Goal: Task Accomplishment & Management: Use online tool/utility

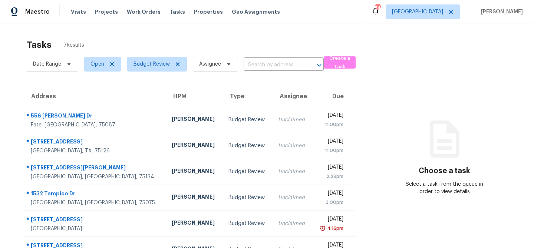
scroll to position [46, 0]
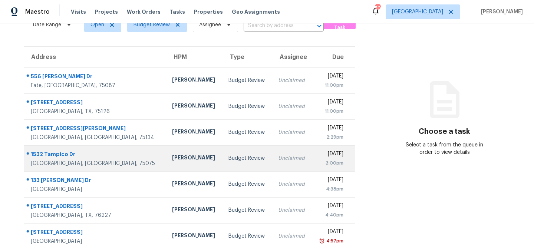
scroll to position [124, 0]
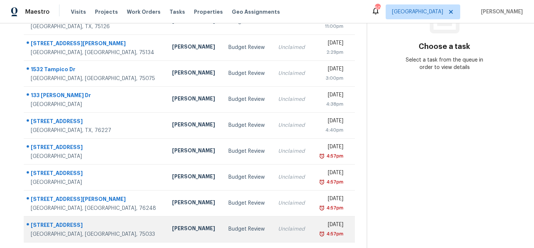
click at [223, 234] on td "Budget Review" at bounding box center [248, 229] width 50 height 26
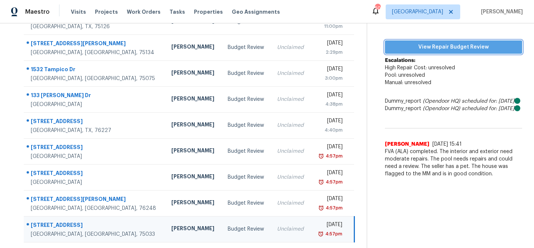
click at [465, 48] on span "View Repair Budget Review" at bounding box center [453, 47] width 125 height 9
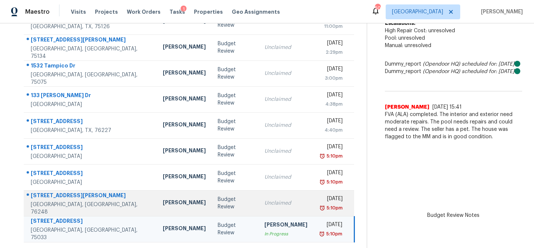
click at [230, 204] on td "Budget Review" at bounding box center [235, 203] width 47 height 26
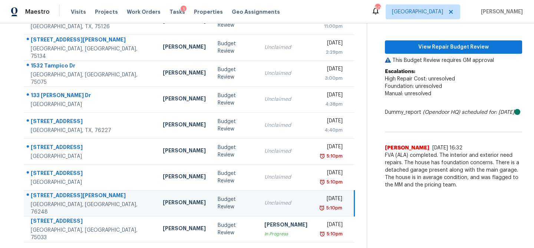
click at [440, 39] on div "Claim View Repair Budget Review This Budget Review requires GM approval Escalat…" at bounding box center [453, 85] width 137 height 213
click at [438, 49] on span "View Repair Budget Review" at bounding box center [453, 47] width 125 height 9
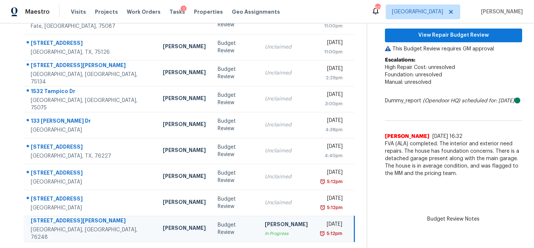
scroll to position [98, 0]
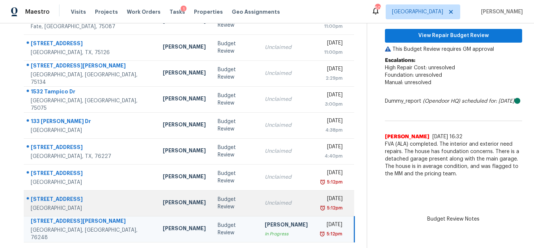
click at [259, 198] on td "Unclaimed" at bounding box center [286, 203] width 55 height 26
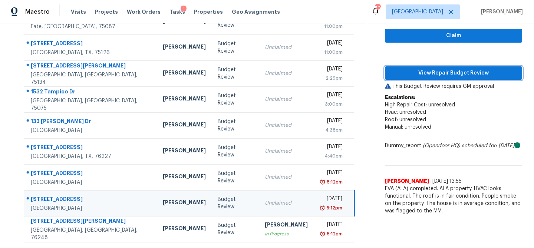
click at [438, 73] on span "View Repair Budget Review" at bounding box center [453, 73] width 125 height 9
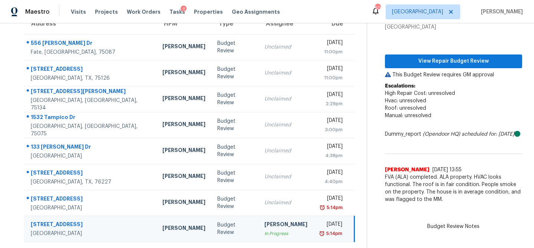
scroll to position [72, 0]
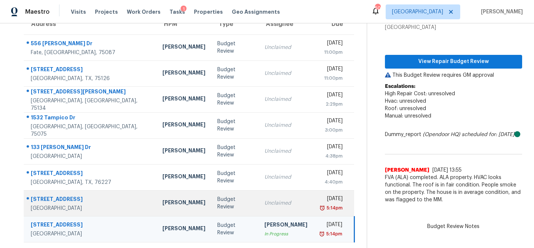
click at [264, 200] on div "Unclaimed" at bounding box center [285, 203] width 43 height 7
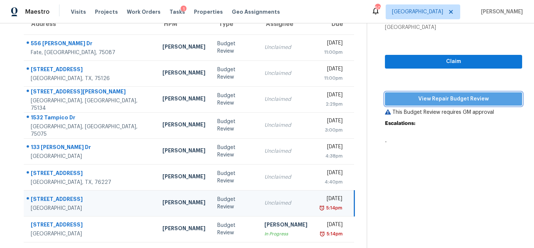
click at [427, 98] on span "View Repair Budget Review" at bounding box center [453, 99] width 125 height 9
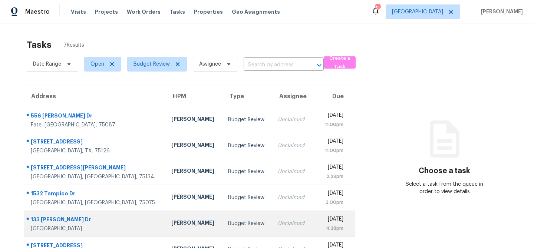
scroll to position [46, 0]
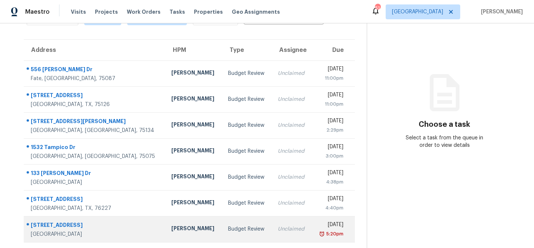
click at [272, 224] on td "Unclaimed" at bounding box center [292, 229] width 40 height 26
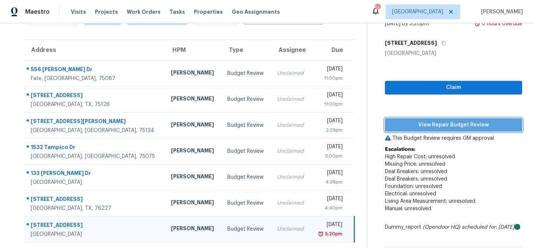
click at [440, 127] on span "View Repair Budget Review" at bounding box center [453, 125] width 125 height 9
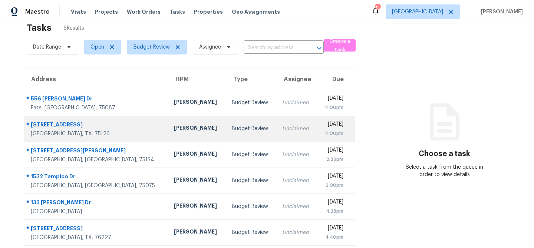
scroll to position [23, 0]
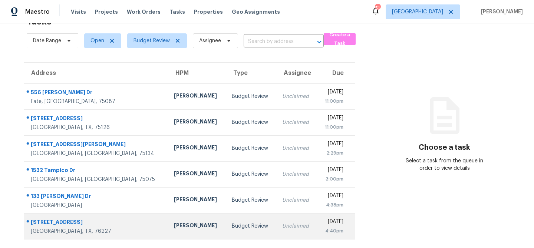
click at [174, 225] on div "Alicia Anices" at bounding box center [197, 226] width 46 height 9
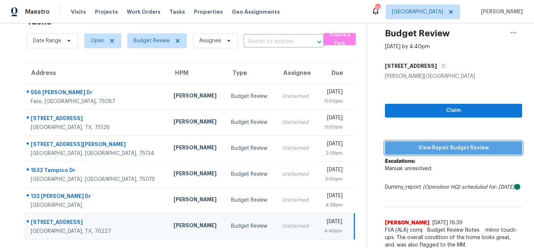
click at [443, 152] on span "View Repair Budget Review" at bounding box center [453, 148] width 125 height 9
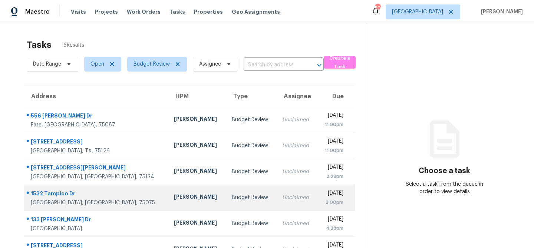
scroll to position [23, 0]
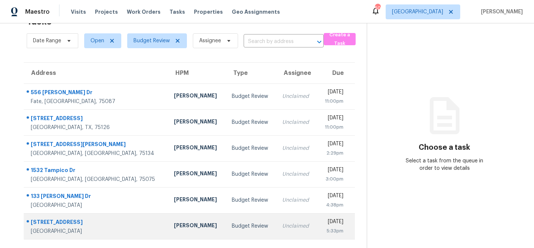
click at [174, 226] on div "[PERSON_NAME]" at bounding box center [197, 226] width 46 height 9
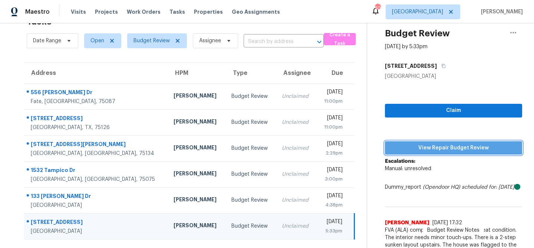
click at [429, 150] on span "View Repair Budget Review" at bounding box center [453, 148] width 125 height 9
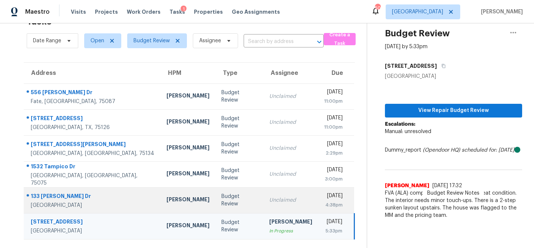
click at [221, 199] on div "Budget Review" at bounding box center [239, 200] width 36 height 15
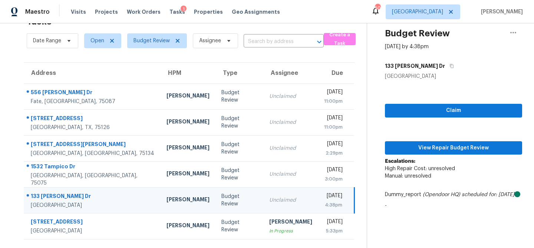
click at [450, 137] on div "Claim View Repair Budget Review Escalations: High Repair Cost: unresolved Manua…" at bounding box center [453, 146] width 137 height 133
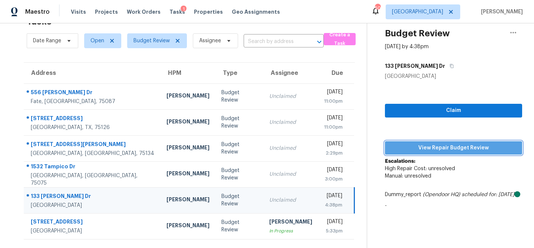
click at [449, 144] on span "View Repair Budget Review" at bounding box center [453, 148] width 125 height 9
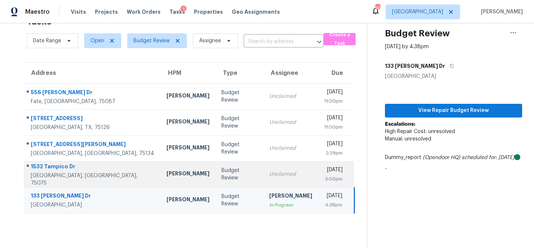
click at [269, 175] on div "Unclaimed" at bounding box center [290, 174] width 43 height 7
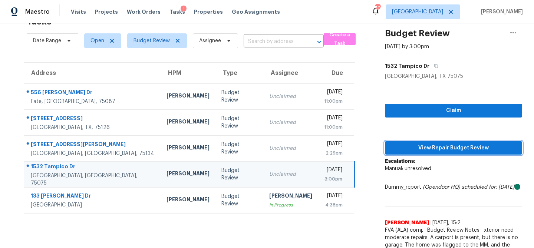
click at [417, 150] on span "View Repair Budget Review" at bounding box center [453, 148] width 125 height 9
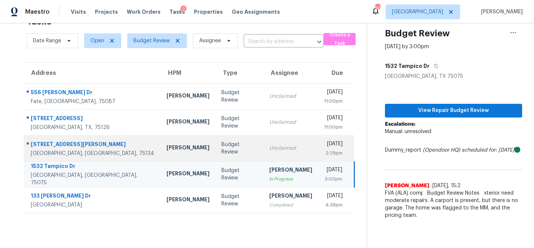
click at [263, 144] on td "Unclaimed" at bounding box center [290, 148] width 55 height 26
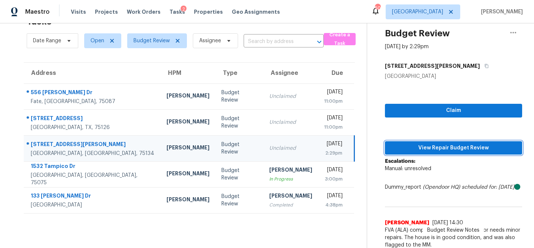
click at [447, 144] on span "View Repair Budget Review" at bounding box center [453, 148] width 125 height 9
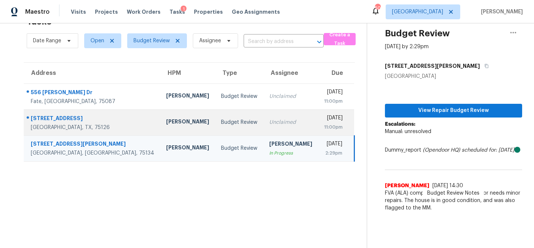
click at [263, 126] on td "Unclaimed" at bounding box center [290, 122] width 55 height 26
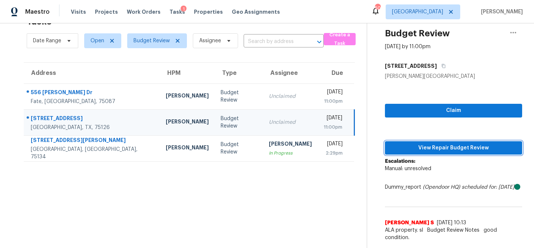
click at [406, 147] on span "View Repair Budget Review" at bounding box center [453, 148] width 125 height 9
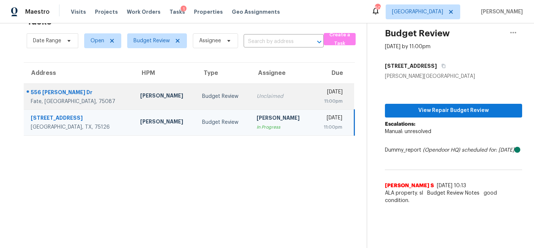
click at [251, 102] on td "Unclaimed" at bounding box center [282, 96] width 62 height 26
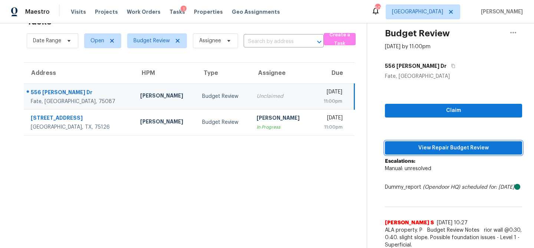
click at [413, 146] on span "View Repair Budget Review" at bounding box center [453, 148] width 125 height 9
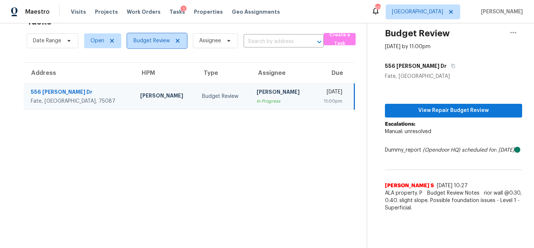
click at [160, 43] on span "Budget Review" at bounding box center [152, 40] width 36 height 7
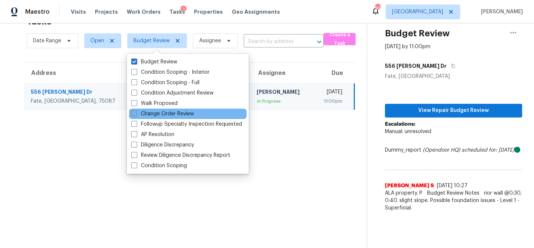
click at [155, 112] on label "Change Order Review" at bounding box center [162, 113] width 63 height 7
click at [136, 112] on input "Change Order Review" at bounding box center [133, 112] width 5 height 5
checkbox input "true"
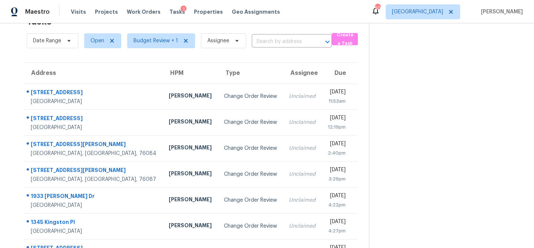
click at [86, 60] on section "Tasks 8 Results Date Range Open Budget Review + 1 Assignee ​ Create a Task Addr…" at bounding box center [190, 155] width 357 height 286
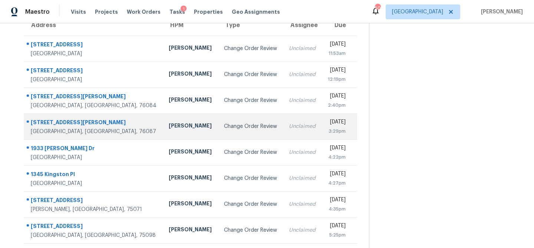
scroll to position [72, 0]
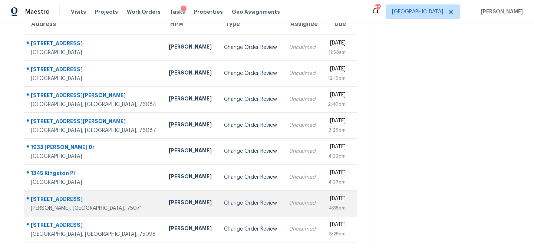
click at [163, 208] on td "[PERSON_NAME]" at bounding box center [190, 203] width 55 height 26
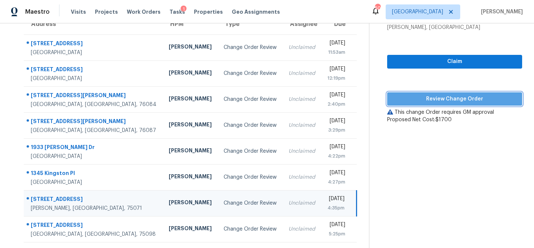
click at [447, 98] on span "Review Change Order" at bounding box center [454, 99] width 123 height 9
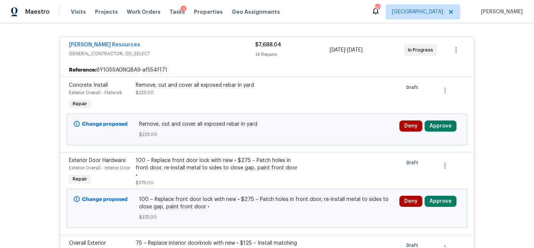
scroll to position [141, 0]
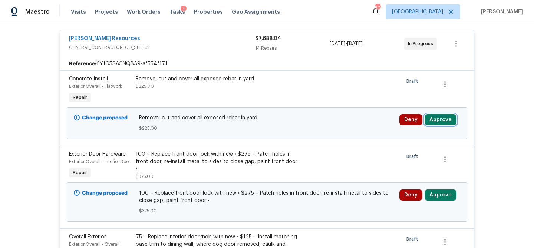
click at [444, 121] on button "Approve" at bounding box center [441, 119] width 32 height 11
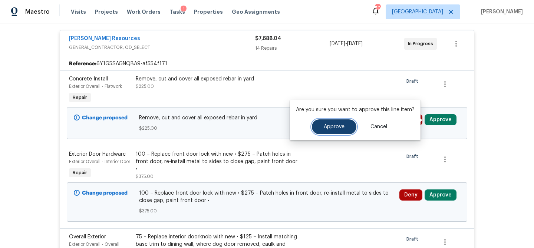
click at [342, 129] on span "Approve" at bounding box center [334, 127] width 21 height 6
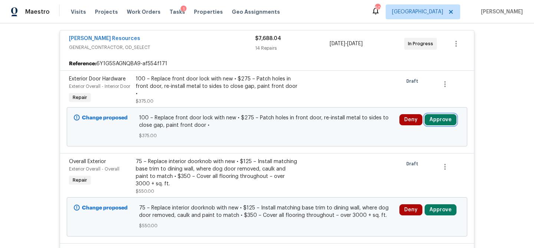
click at [448, 125] on button "Approve" at bounding box center [441, 119] width 32 height 11
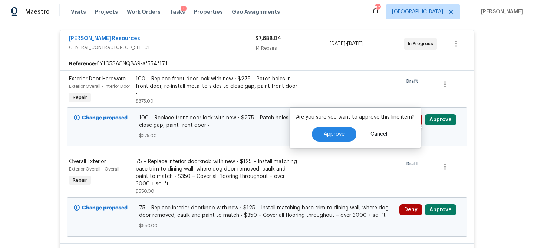
click at [330, 143] on div "Are you sure you want to approve this line item? Approve Cancel" at bounding box center [355, 128] width 131 height 40
click at [331, 142] on div "Are you sure you want to approve this line item? Approve Cancel" at bounding box center [355, 128] width 131 height 40
click at [333, 136] on span "Approve" at bounding box center [334, 135] width 21 height 6
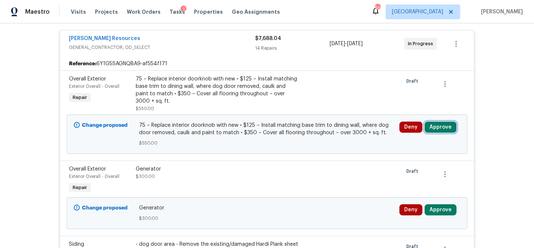
click at [440, 127] on button "Approve" at bounding box center [441, 127] width 32 height 11
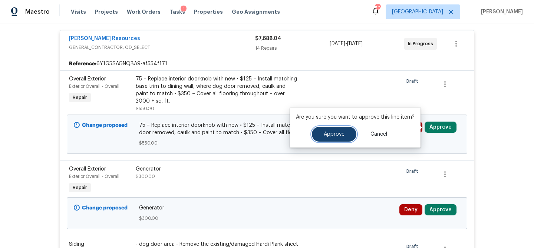
click at [346, 137] on button "Approve" at bounding box center [334, 134] width 45 height 15
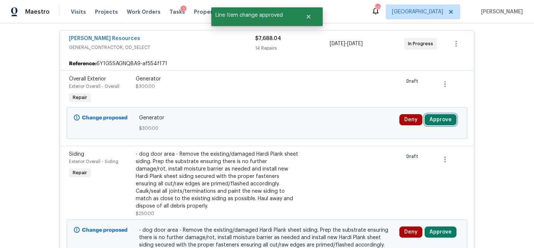
click at [438, 121] on button "Approve" at bounding box center [441, 119] width 32 height 11
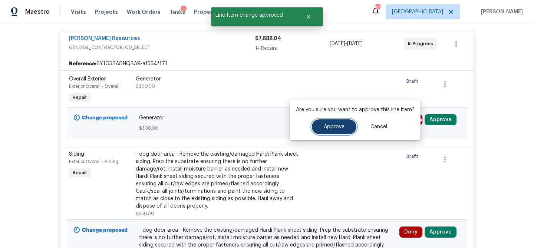
click at [346, 130] on button "Approve" at bounding box center [334, 126] width 45 height 15
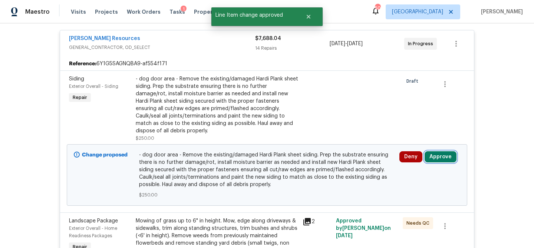
click at [440, 161] on button "Approve" at bounding box center [441, 156] width 32 height 11
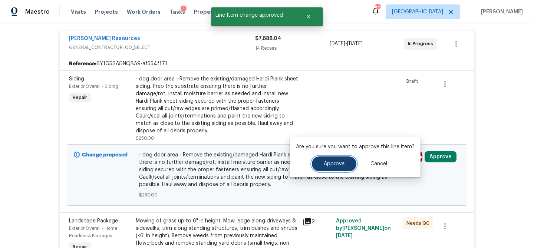
click at [330, 167] on button "Approve" at bounding box center [334, 164] width 45 height 15
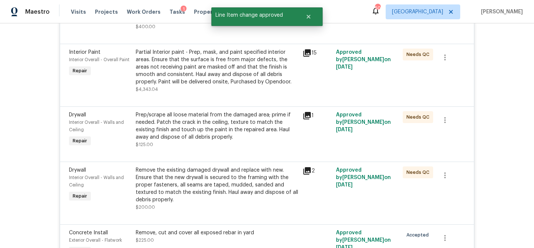
scroll to position [0, 0]
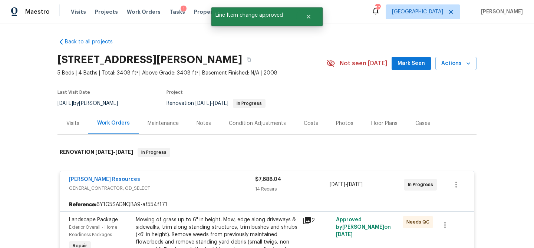
click at [309, 126] on div "Costs" at bounding box center [311, 123] width 14 height 7
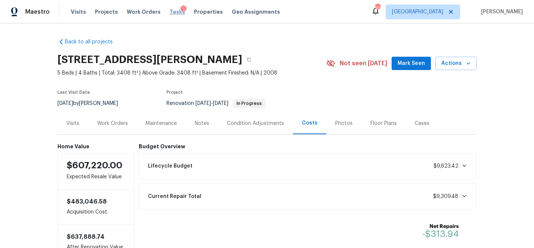
click at [170, 13] on span "Tasks" at bounding box center [178, 11] width 16 height 5
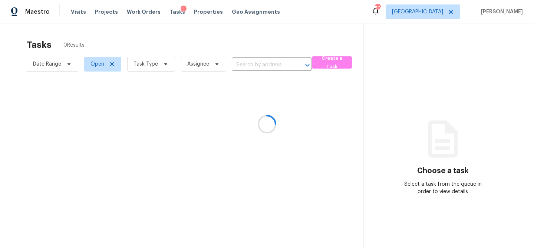
click at [164, 65] on div at bounding box center [267, 124] width 534 height 248
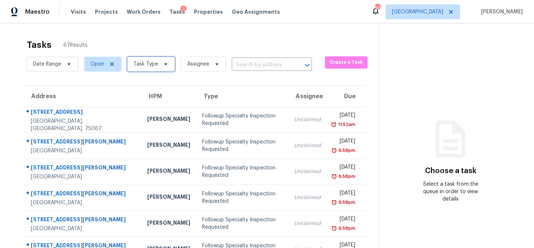
click at [164, 65] on icon at bounding box center [166, 64] width 6 height 6
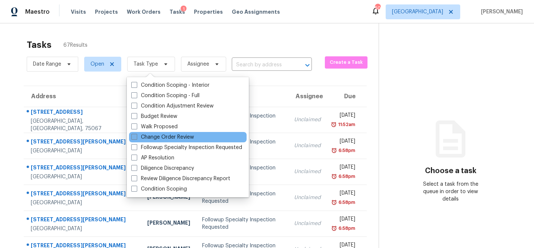
click at [156, 136] on label "Change Order Review" at bounding box center [162, 137] width 63 height 7
click at [136, 136] on input "Change Order Review" at bounding box center [133, 136] width 5 height 5
checkbox input "true"
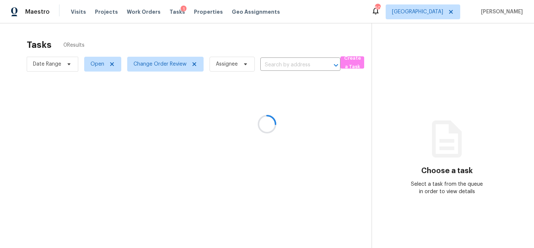
click at [170, 40] on div at bounding box center [267, 124] width 534 height 248
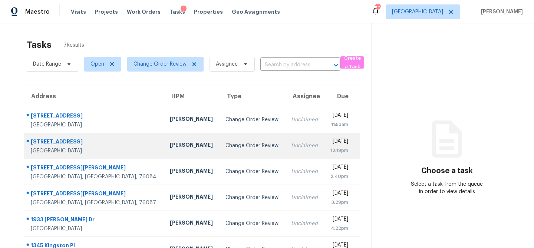
scroll to position [46, 0]
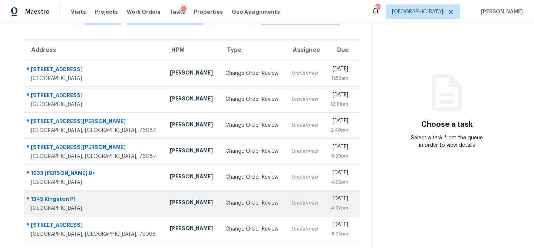
click at [170, 203] on div "[PERSON_NAME]" at bounding box center [192, 203] width 44 height 9
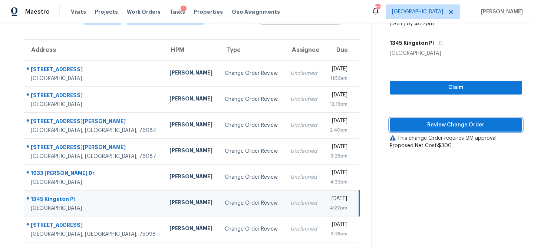
click at [418, 126] on span "Review Change Order" at bounding box center [456, 125] width 121 height 9
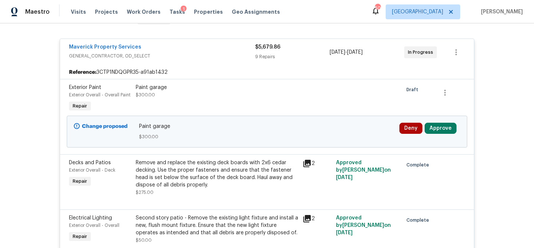
scroll to position [134, 0]
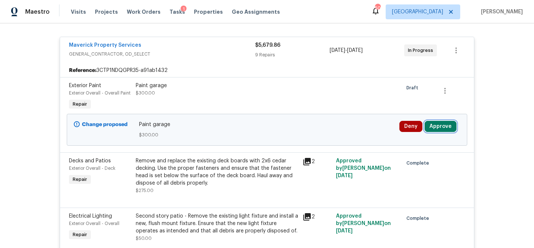
click at [447, 123] on button "Approve" at bounding box center [441, 126] width 32 height 11
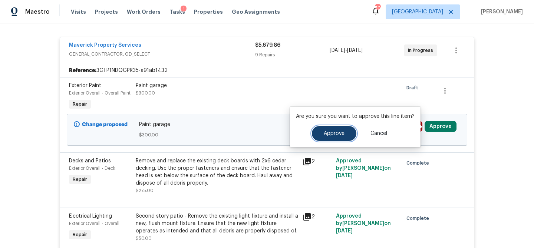
click at [326, 134] on span "Approve" at bounding box center [334, 134] width 21 height 6
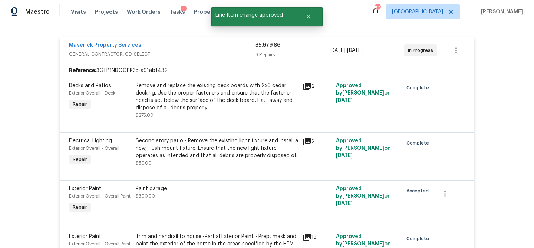
scroll to position [0, 0]
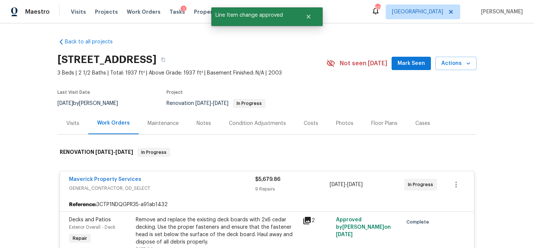
click at [313, 122] on div "Costs" at bounding box center [311, 123] width 14 height 7
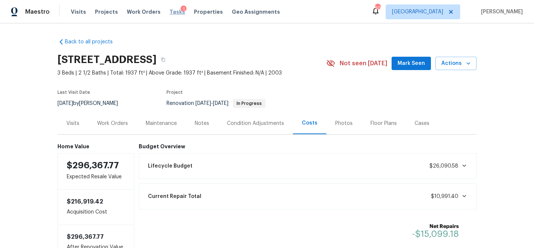
click at [170, 13] on span "Tasks" at bounding box center [178, 11] width 16 height 5
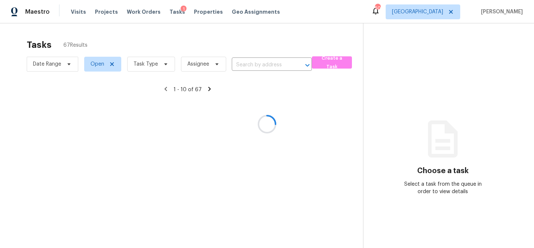
click at [166, 67] on div at bounding box center [267, 124] width 534 height 248
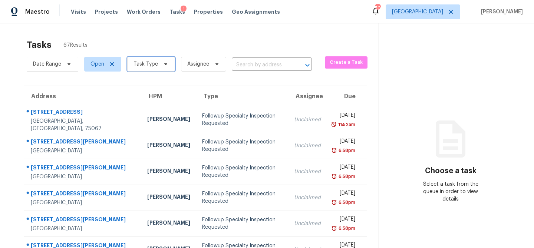
click at [166, 67] on span "Task Type" at bounding box center [151, 64] width 48 height 15
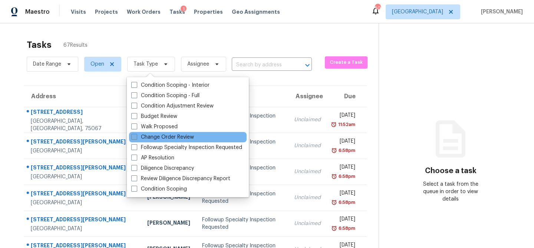
click at [156, 136] on label "Change Order Review" at bounding box center [162, 137] width 63 height 7
click at [136, 136] on input "Change Order Review" at bounding box center [133, 136] width 5 height 5
checkbox input "true"
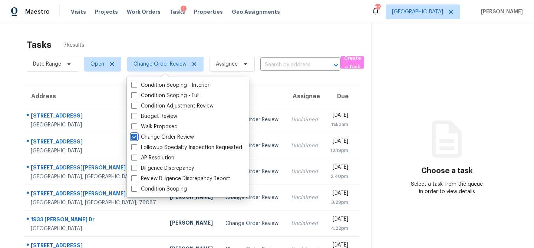
scroll to position [23, 0]
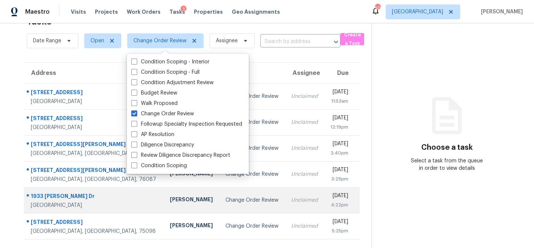
click at [170, 202] on div "[PERSON_NAME]" at bounding box center [192, 200] width 44 height 9
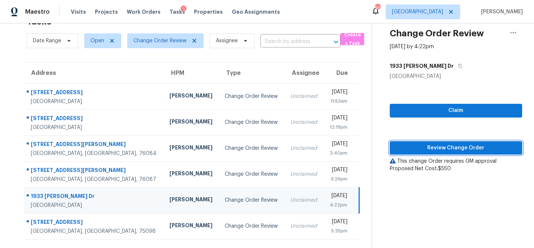
click at [409, 148] on span "Review Change Order" at bounding box center [456, 148] width 121 height 9
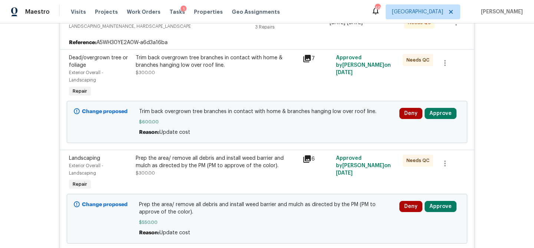
scroll to position [163, 0]
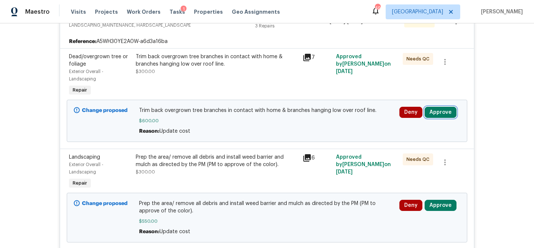
click at [442, 112] on button "Approve" at bounding box center [441, 112] width 32 height 11
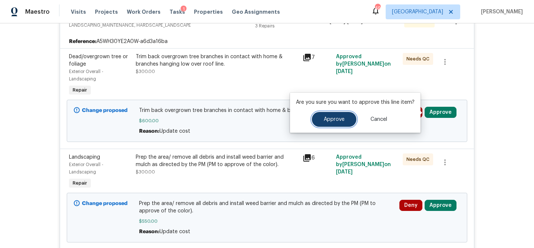
click at [330, 121] on span "Approve" at bounding box center [334, 120] width 21 height 6
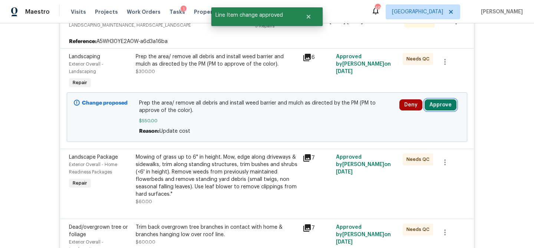
click at [450, 103] on button "Approve" at bounding box center [441, 104] width 32 height 11
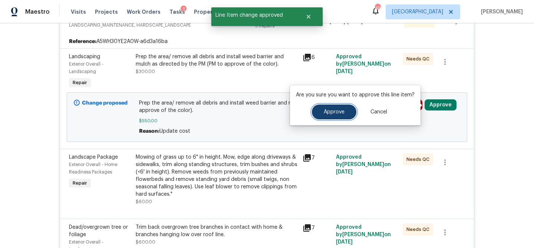
click at [336, 119] on button "Approve" at bounding box center [334, 112] width 45 height 15
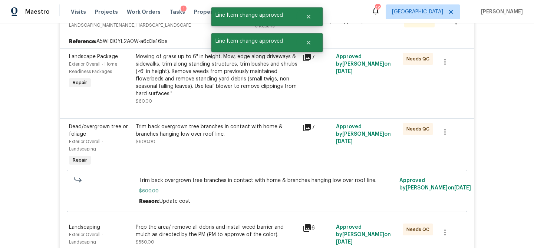
scroll to position [0, 0]
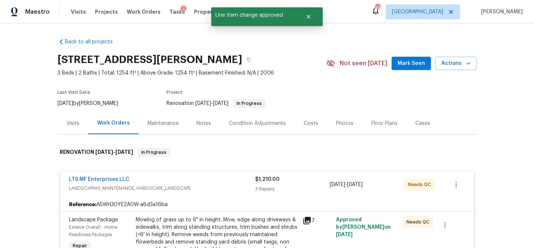
click at [309, 124] on div "Costs" at bounding box center [311, 123] width 14 height 7
